Goal: Transaction & Acquisition: Book appointment/travel/reservation

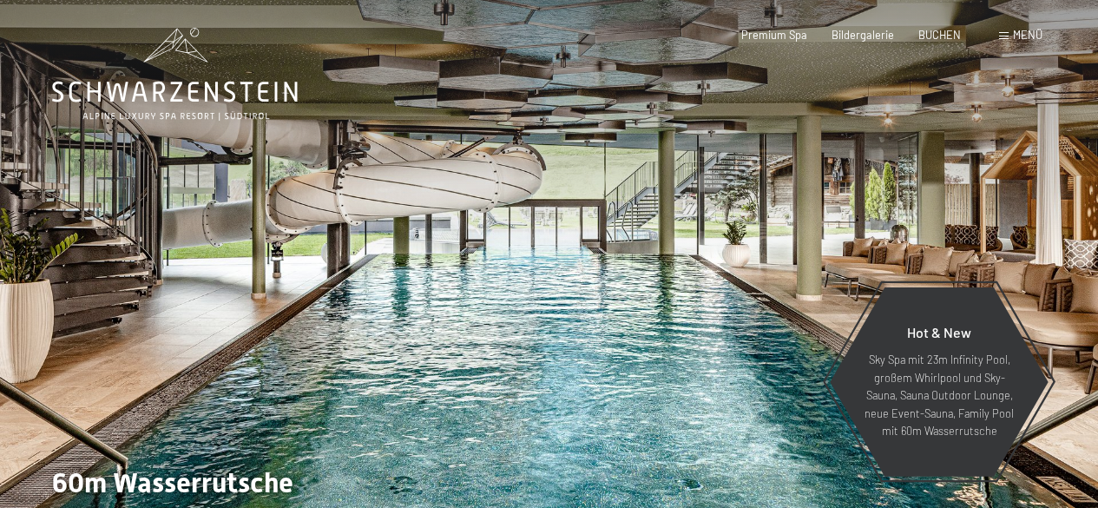
click at [934, 28] on div "Buchen Anfragen Premium Spa Bildergalerie BUCHEN Menü DE IT EN Gutschein Bilder…" at bounding box center [866, 36] width 351 height 16
click at [934, 32] on span "BUCHEN" at bounding box center [939, 32] width 43 height 14
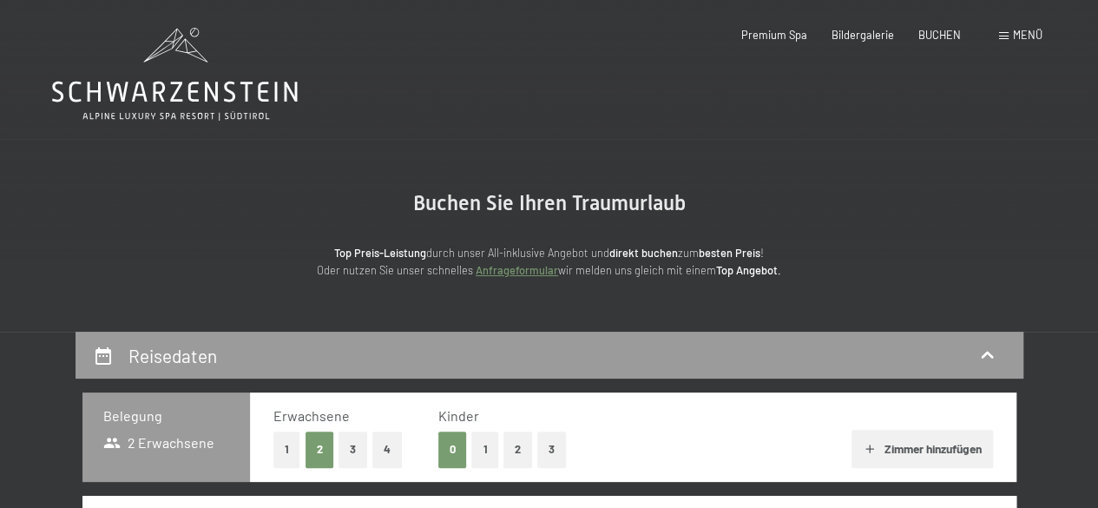
click at [1033, 39] on span "Menü" at bounding box center [1026, 35] width 29 height 14
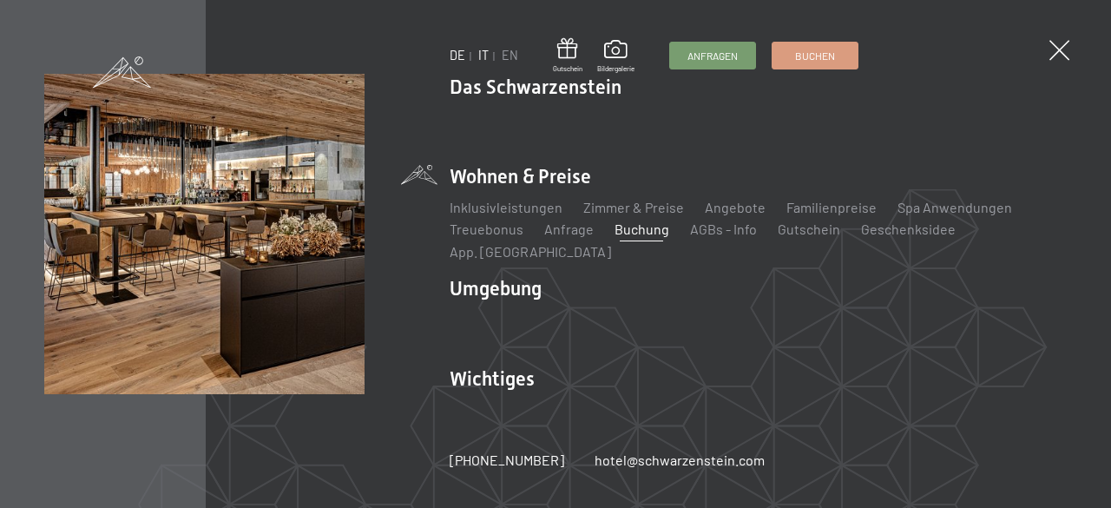
click at [482, 56] on link "IT" at bounding box center [483, 55] width 10 height 15
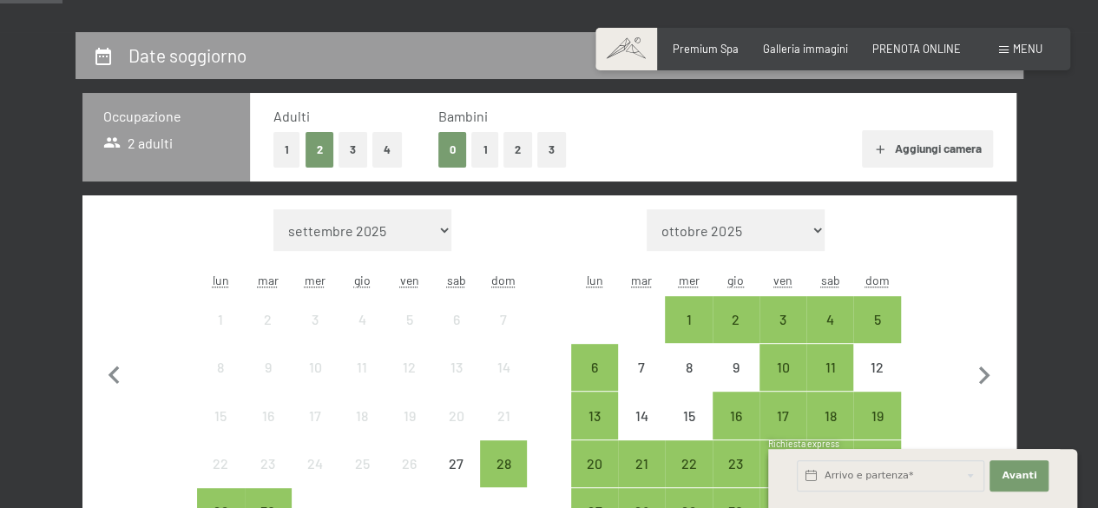
scroll to position [347, 0]
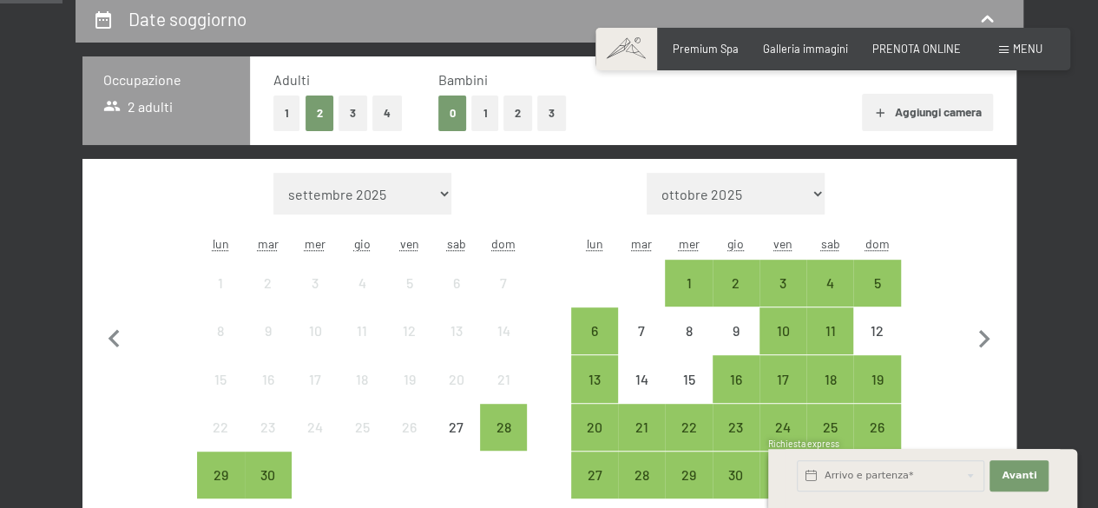
click at [281, 114] on button "1" at bounding box center [286, 113] width 27 height 36
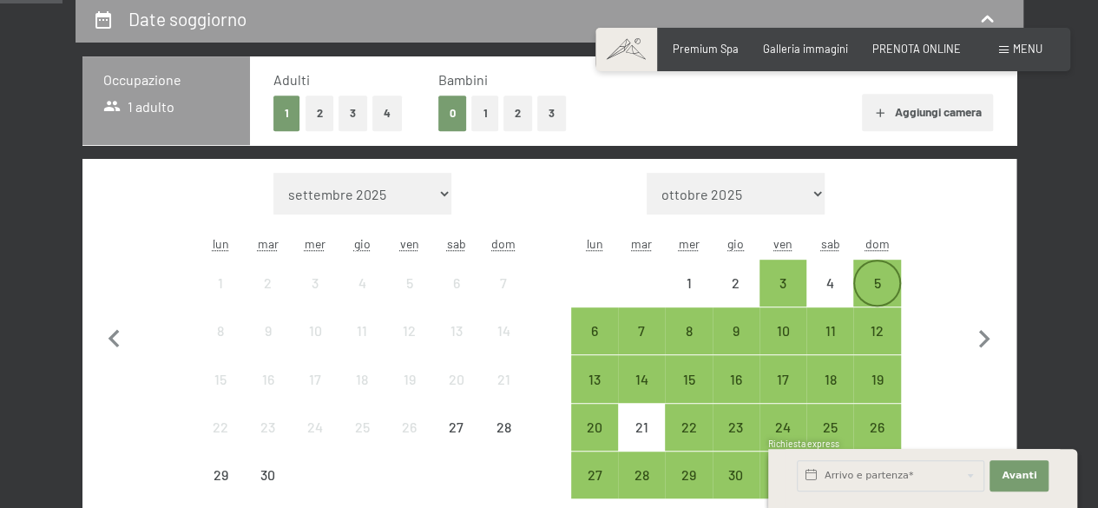
click at [881, 275] on div "5" at bounding box center [876, 282] width 43 height 43
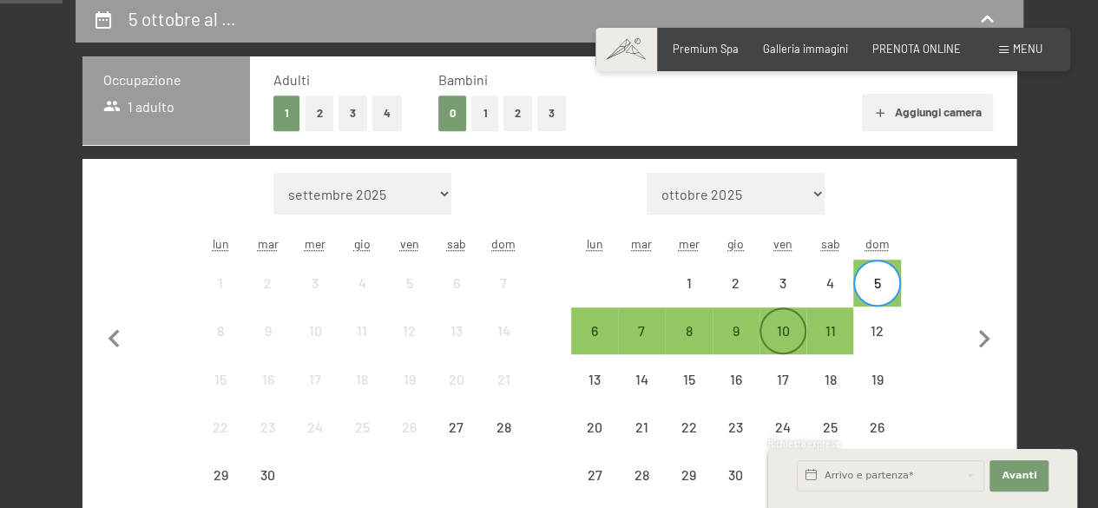
click at [765, 334] on div "10" at bounding box center [782, 345] width 43 height 43
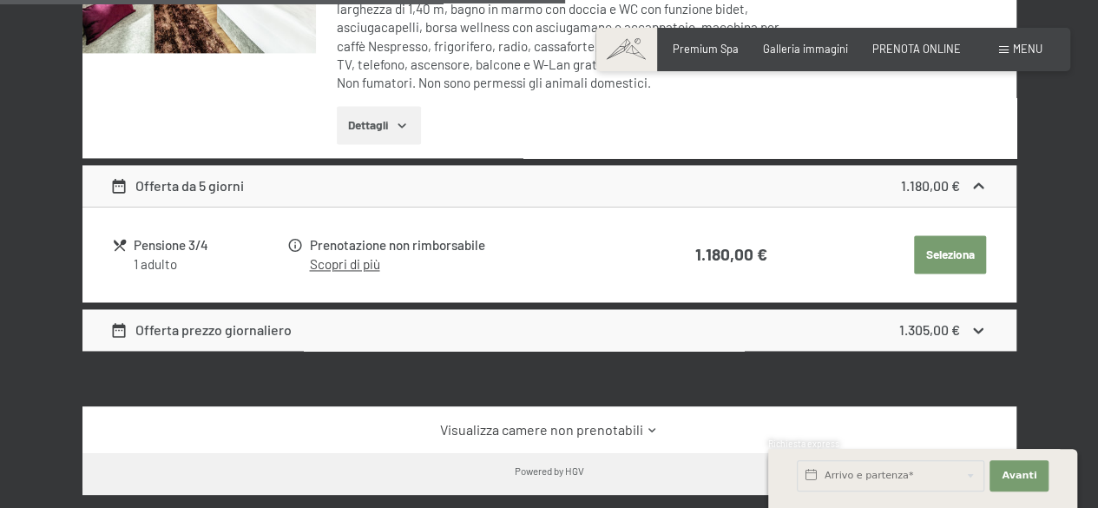
scroll to position [1215, 0]
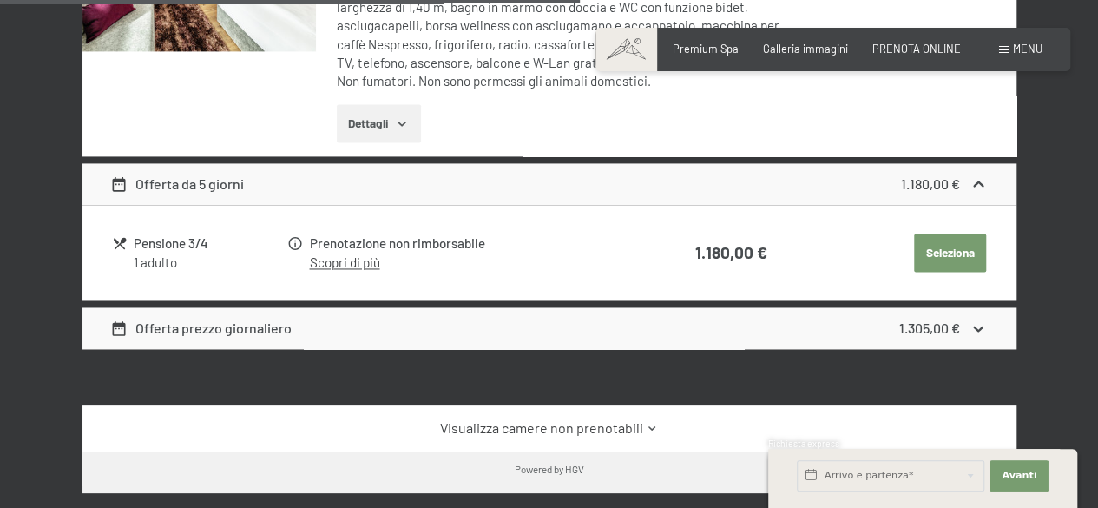
click at [368, 263] on link "Scopri di più" at bounding box center [344, 262] width 70 height 16
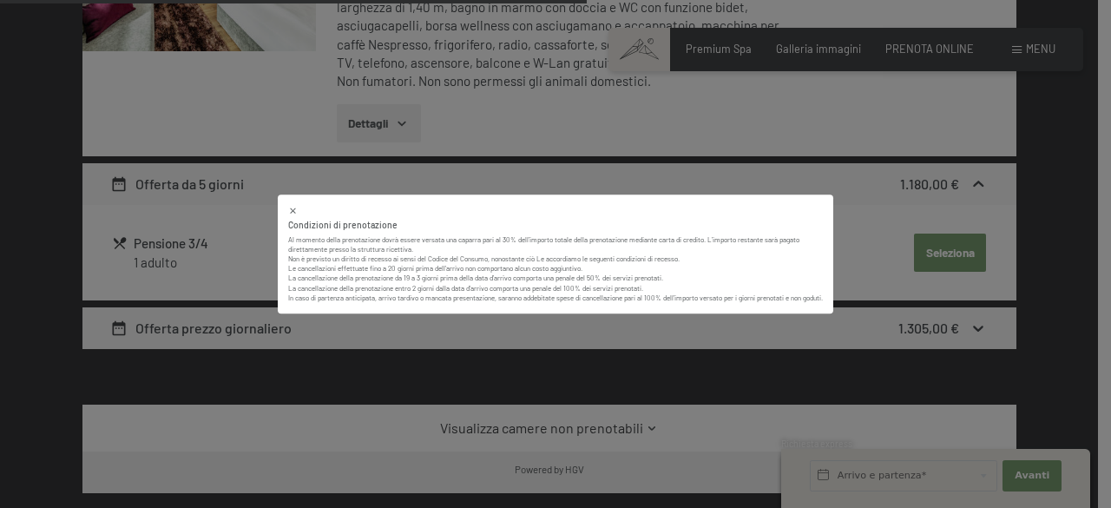
click at [326, 176] on div "Condizioni di prenotazione Al momento della prenotazione dovrà essere versata u…" at bounding box center [555, 254] width 1111 height 508
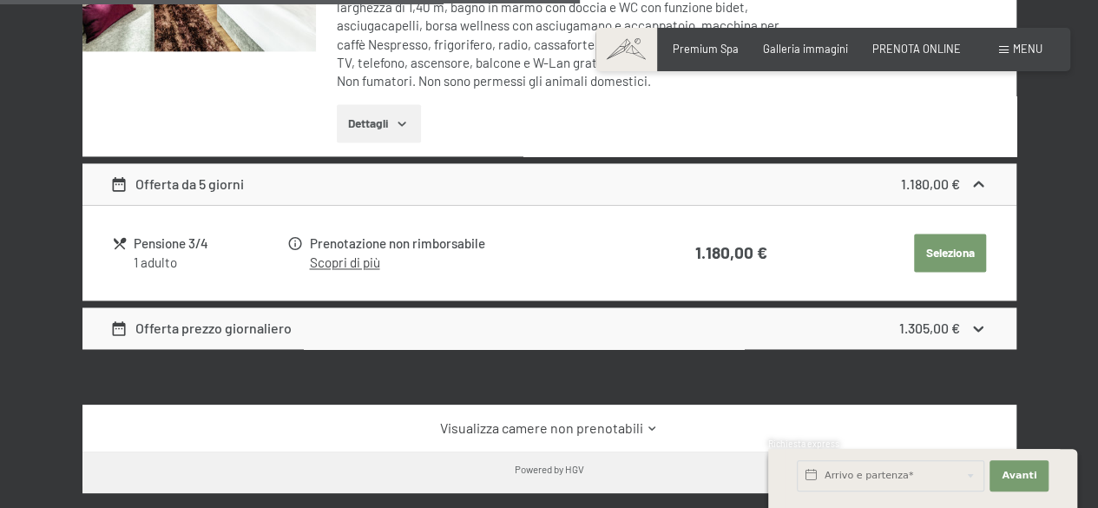
click at [291, 241] on icon at bounding box center [295, 243] width 16 height 16
click at [398, 119] on icon "button" at bounding box center [402, 123] width 14 height 14
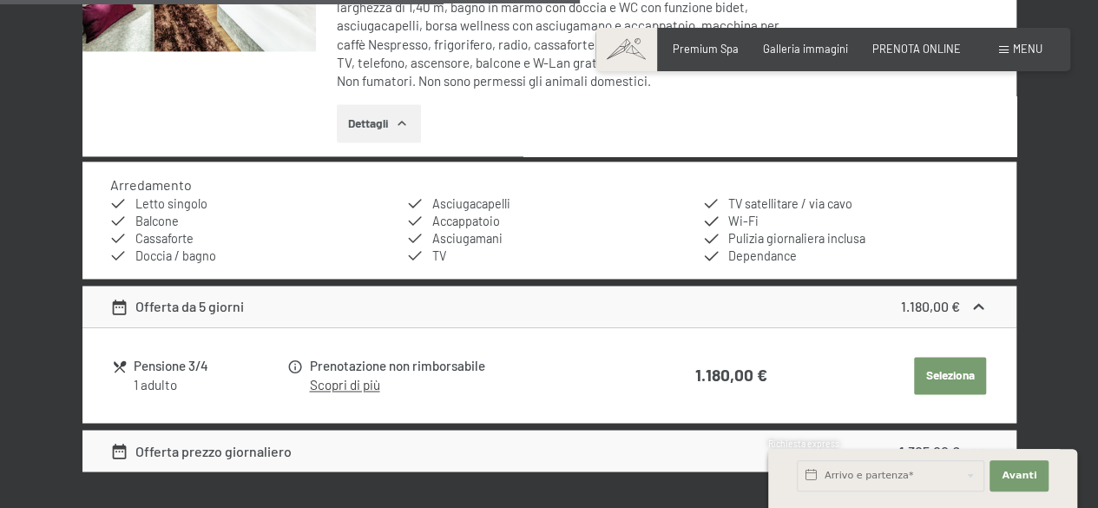
click at [398, 117] on icon "button" at bounding box center [402, 123] width 14 height 14
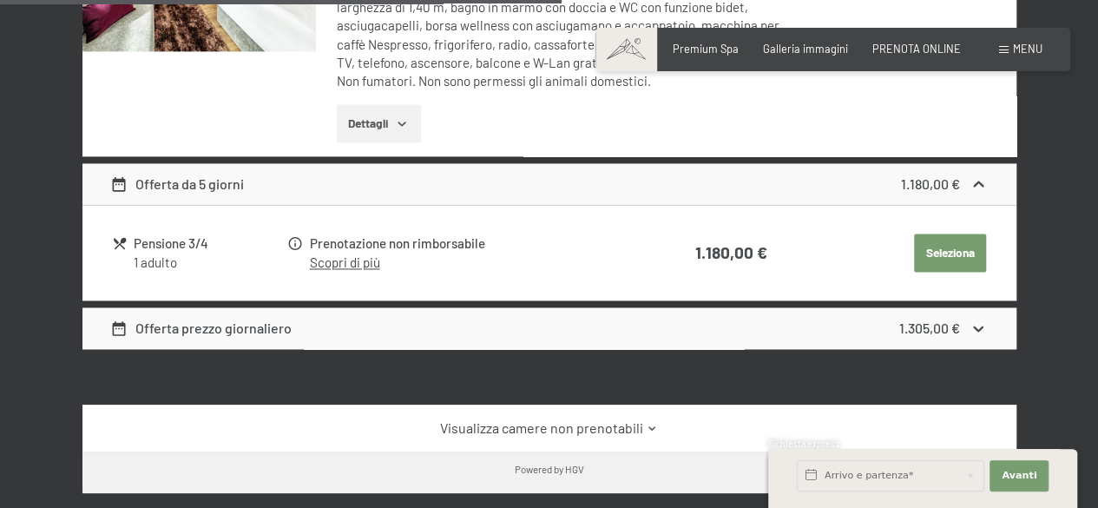
click at [957, 247] on button "Seleziona" at bounding box center [950, 252] width 72 height 38
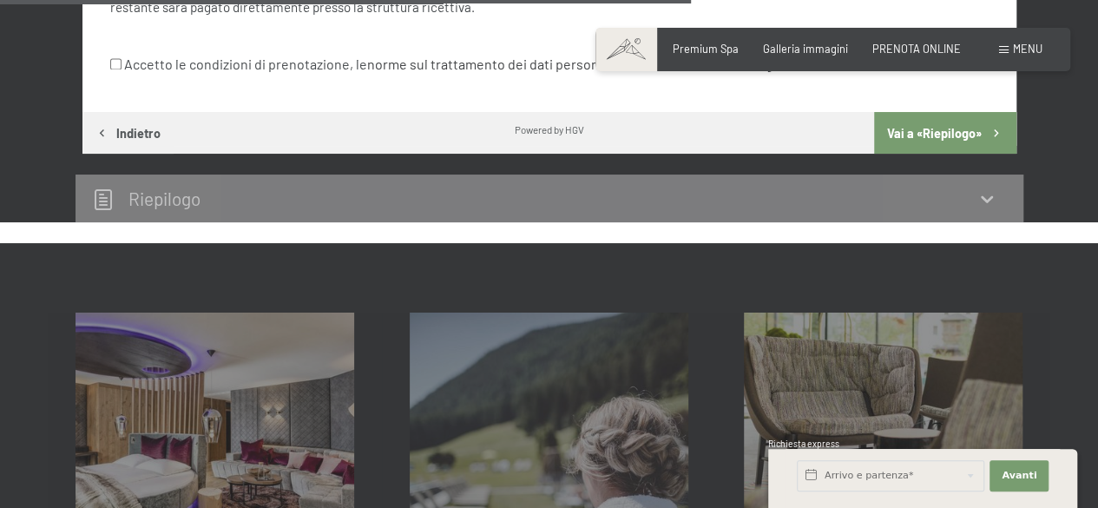
scroll to position [1209, 0]
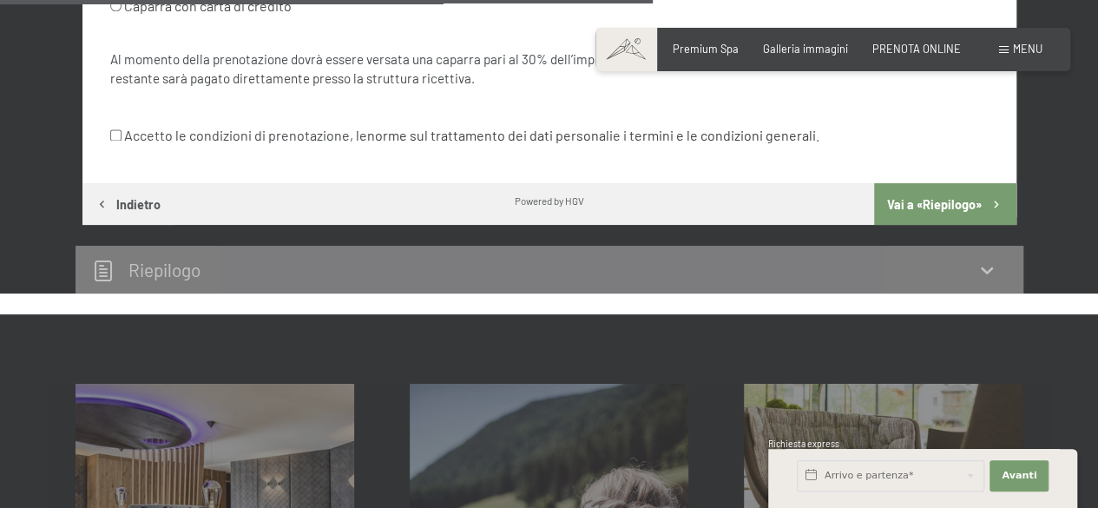
click at [274, 272] on div "Riepilogo" at bounding box center [549, 269] width 913 height 25
click at [989, 267] on icon at bounding box center [986, 270] width 12 height 7
click at [954, 193] on button "Vai a «Riepilogo»" at bounding box center [944, 204] width 141 height 42
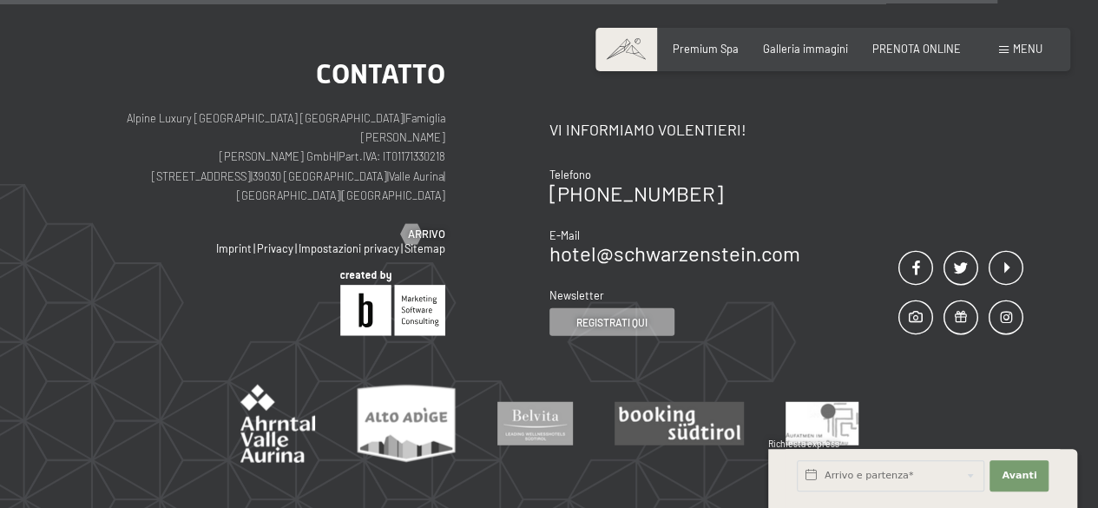
scroll to position [2162, 0]
